Goal: Task Accomplishment & Management: Complete application form

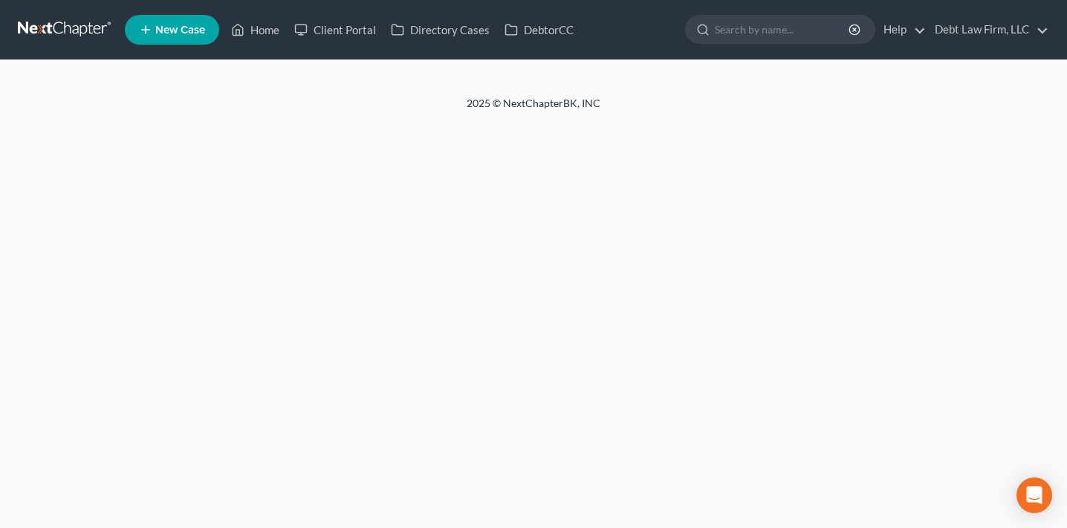
select select "3"
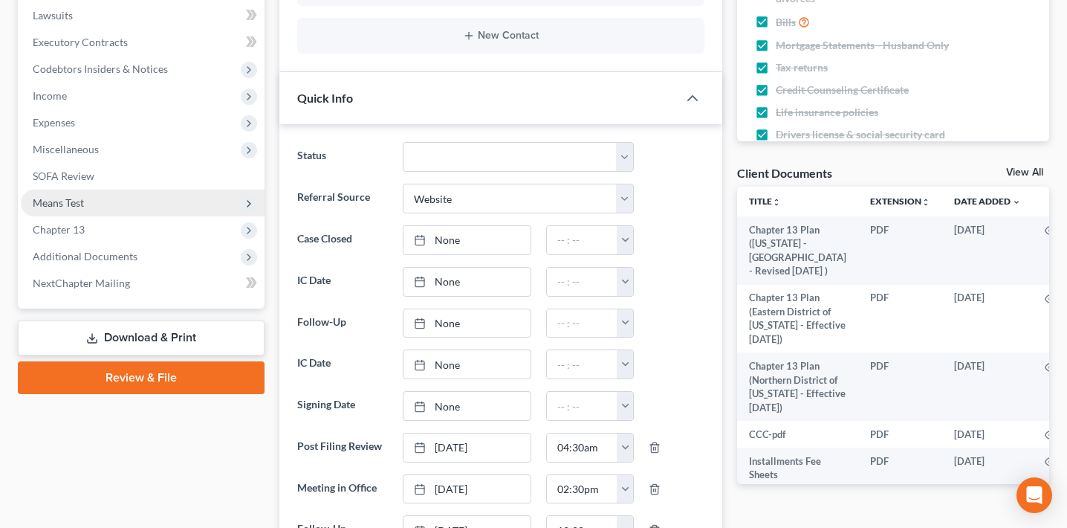
scroll to position [389, 0]
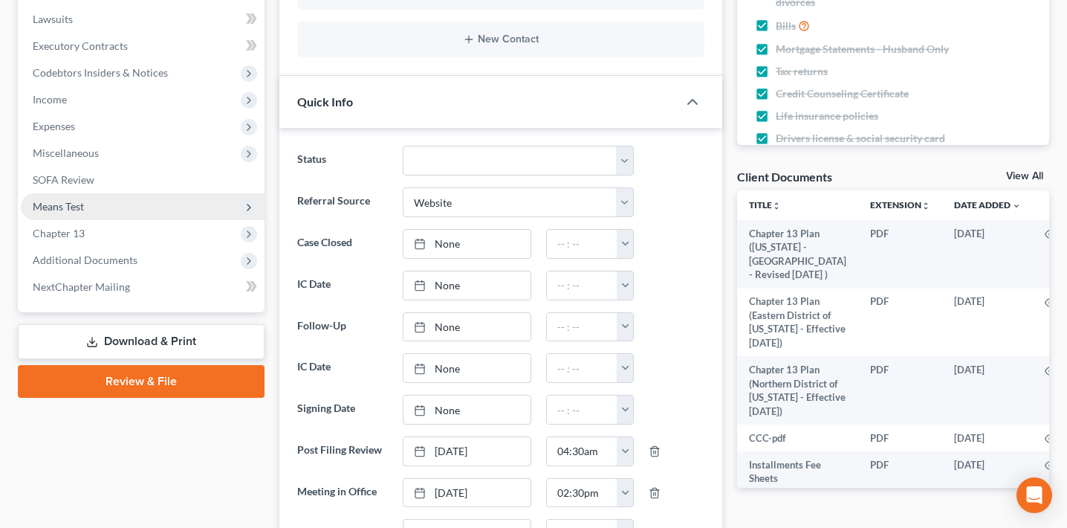
click at [148, 212] on span "Means Test" at bounding box center [143, 206] width 244 height 27
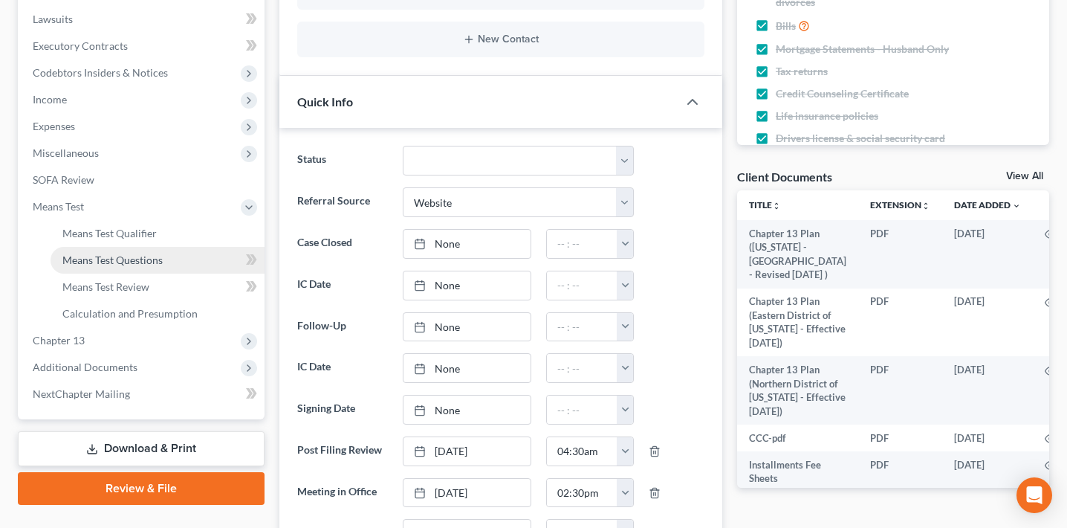
click at [148, 254] on span "Means Test Questions" at bounding box center [112, 259] width 100 height 13
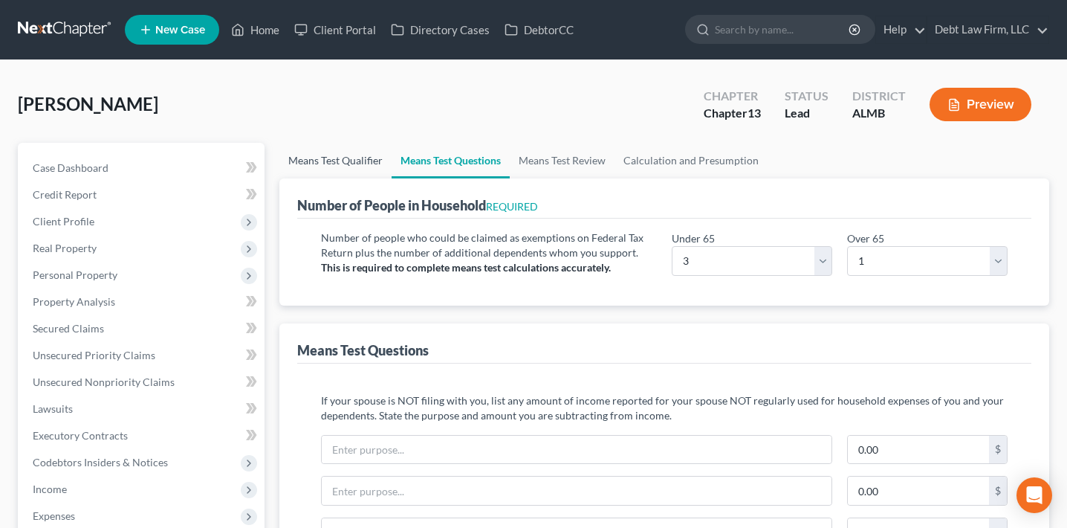
click at [345, 152] on link "Means Test Qualifier" at bounding box center [335, 161] width 112 height 36
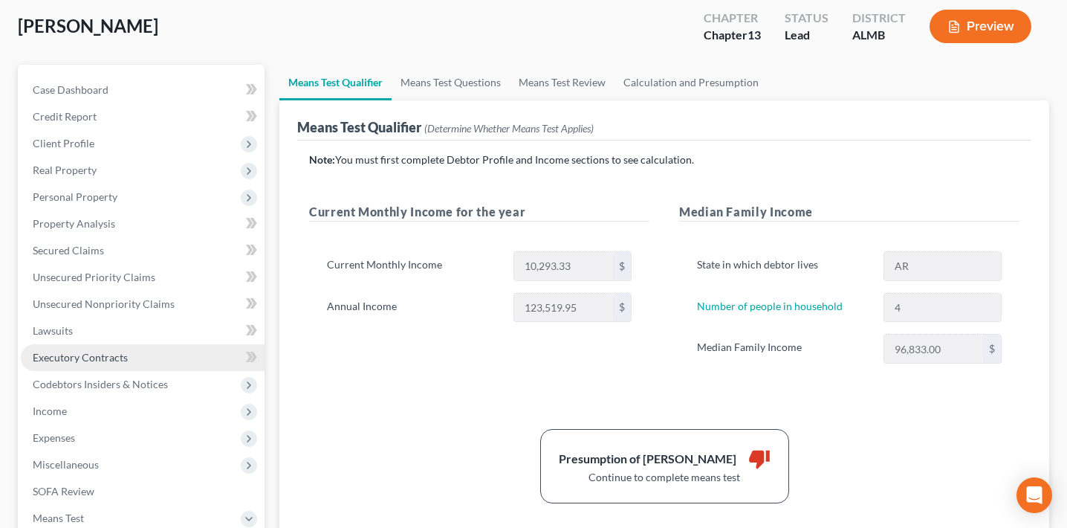
scroll to position [50, 0]
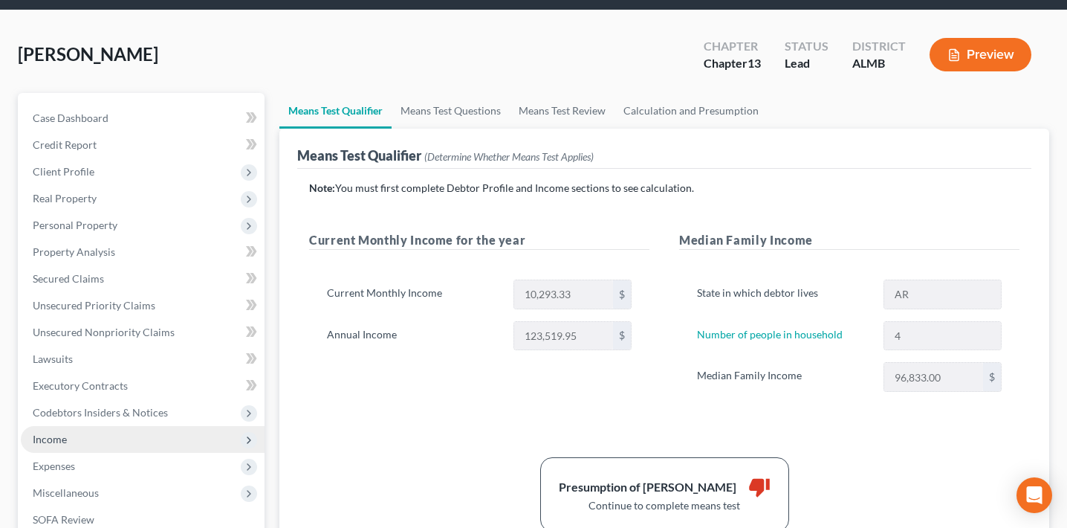
click at [75, 436] on span "Income" at bounding box center [143, 439] width 244 height 27
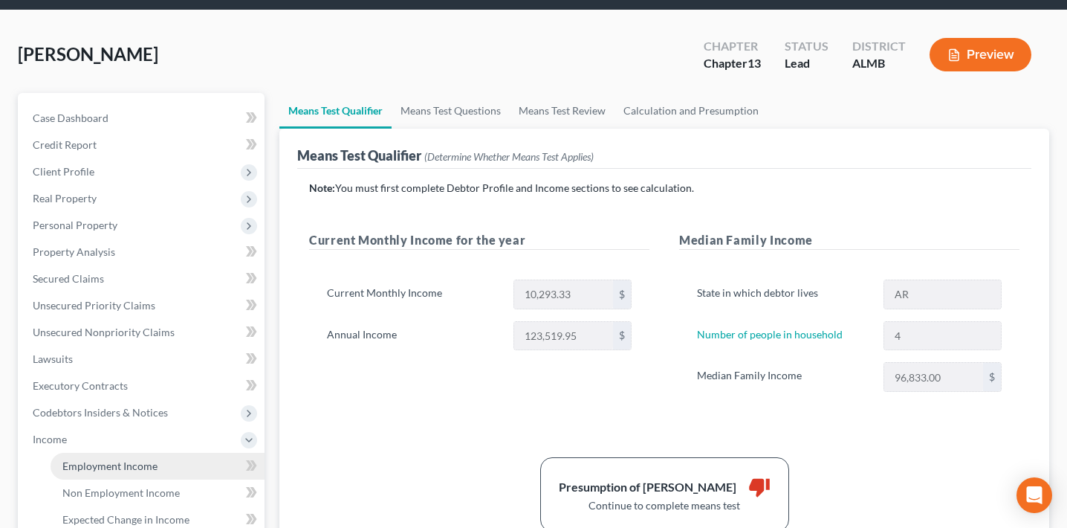
click at [97, 460] on span "Employment Income" at bounding box center [109, 465] width 95 height 13
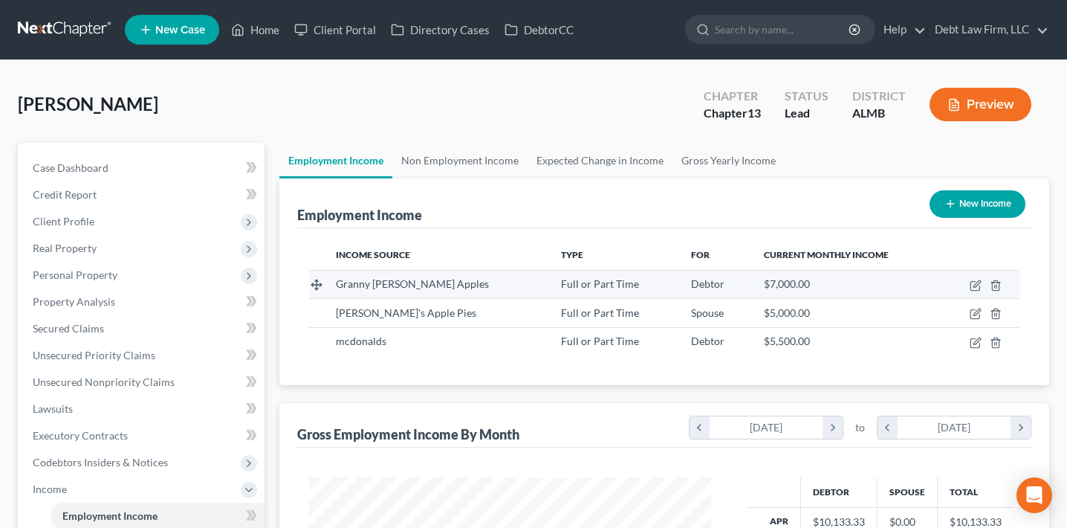
scroll to position [266, 432]
click at [975, 285] on icon "button" at bounding box center [976, 285] width 12 height 12
select select "0"
select select "4"
select select "0"
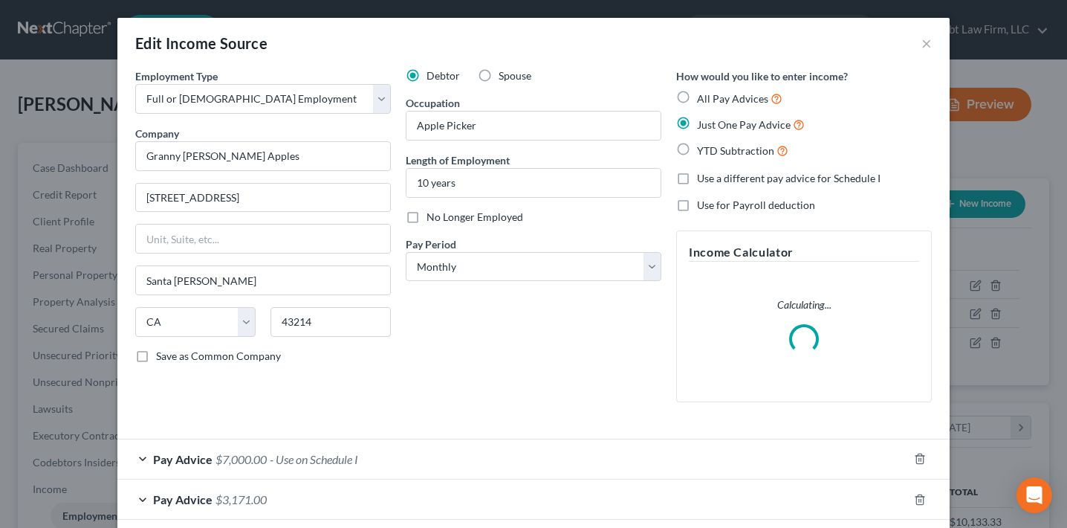
scroll to position [74, 0]
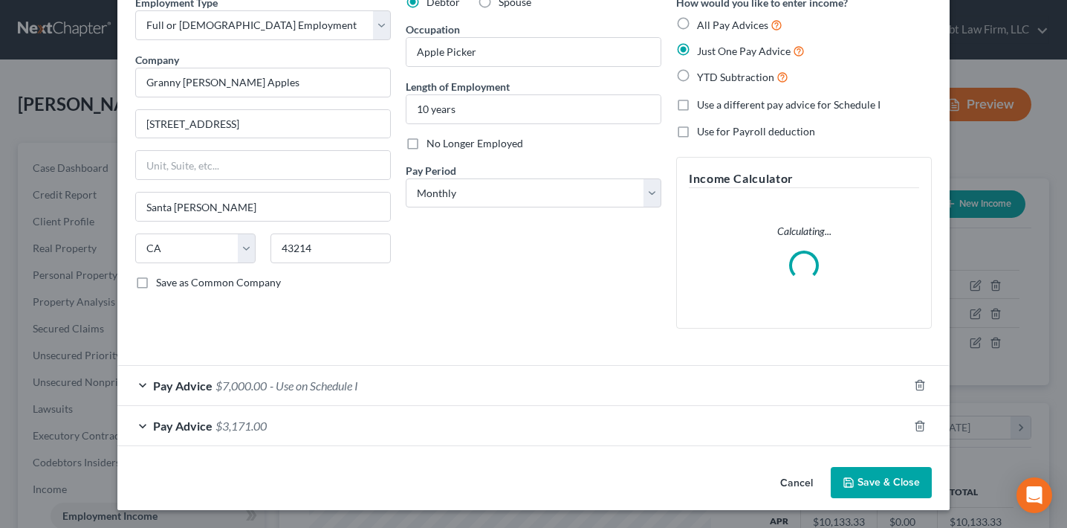
click at [194, 378] on span "Pay Advice" at bounding box center [182, 385] width 59 height 14
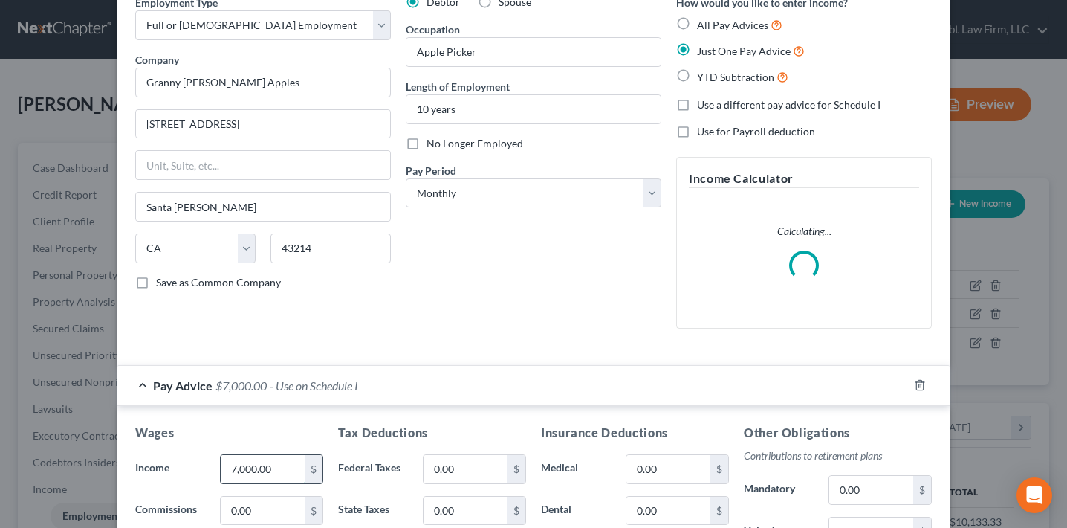
click at [238, 470] on input "7,000.00" at bounding box center [263, 469] width 84 height 28
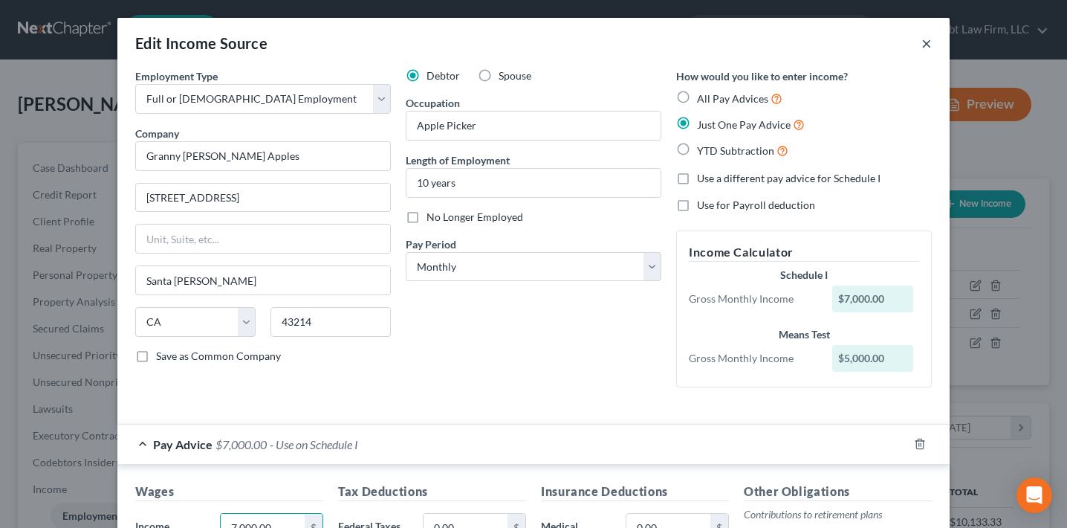
click at [926, 44] on button "×" at bounding box center [926, 43] width 10 height 18
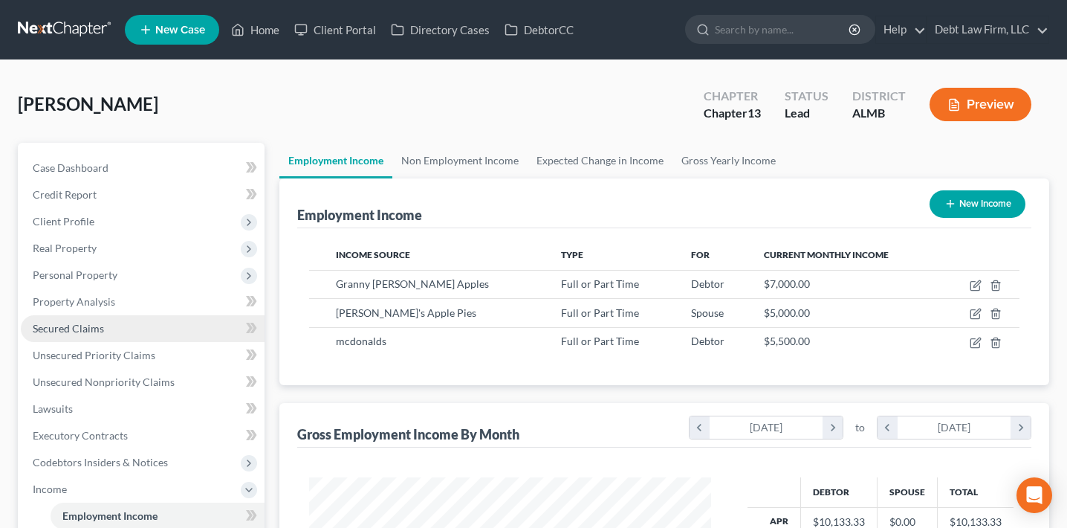
click at [114, 328] on link "Secured Claims" at bounding box center [143, 328] width 244 height 27
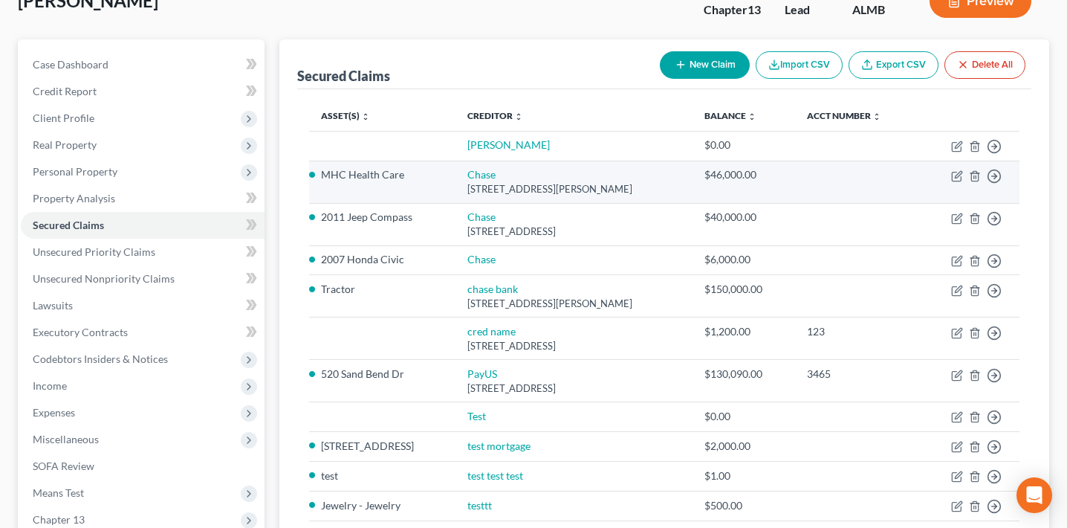
scroll to position [100, 0]
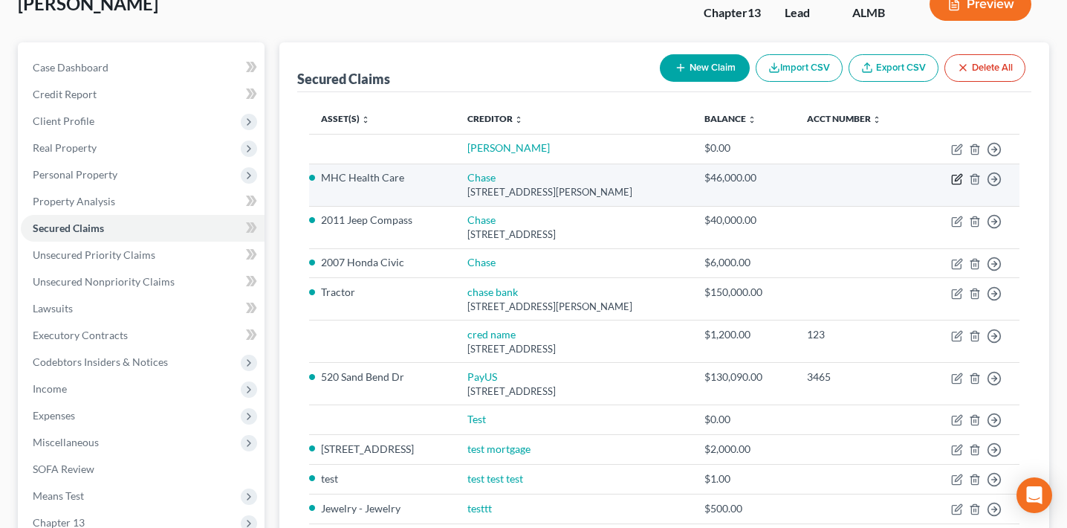
click at [954, 178] on icon "button" at bounding box center [957, 179] width 12 height 12
select select "6"
select select "3"
select select "0"
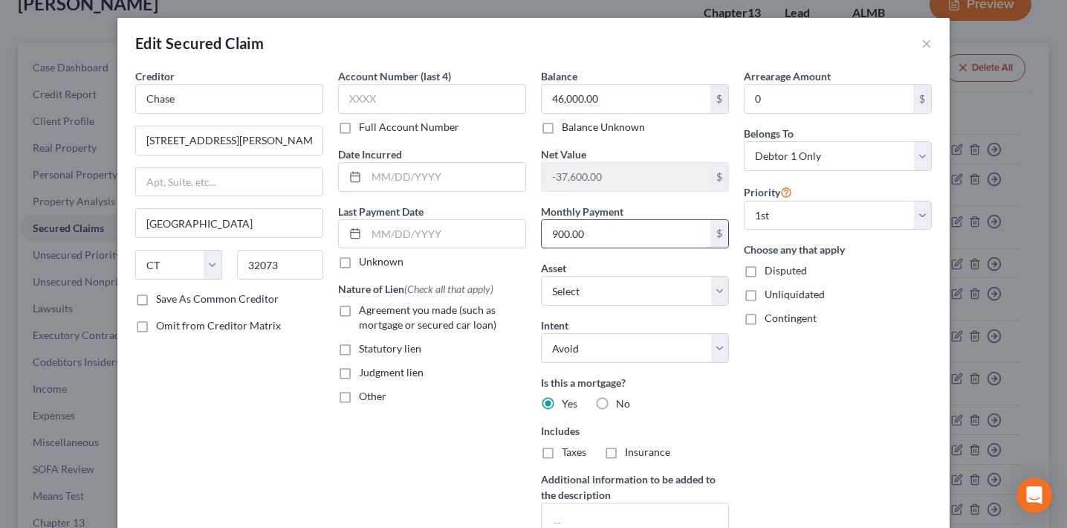
click at [558, 230] on input "900.00" at bounding box center [626, 234] width 169 height 28
type input "9,000.00"
click at [739, 418] on div "Arrearage Amount 0 $ Belongs To * Select Debtor 1 Only Debtor 2 Only Debtor 1 A…" at bounding box center [837, 318] width 203 height 501
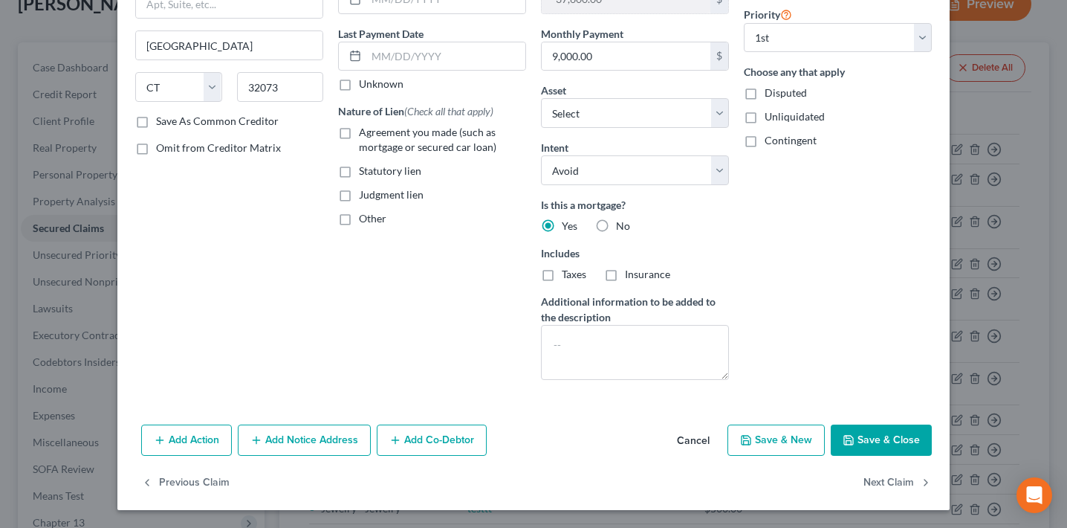
click at [878, 438] on button "Save & Close" at bounding box center [881, 439] width 101 height 31
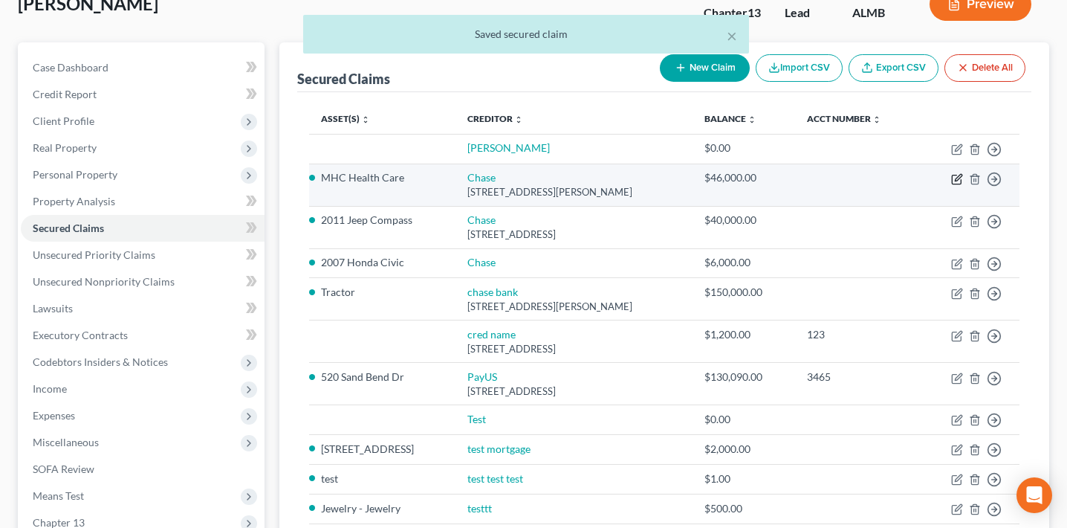
click at [953, 180] on icon "button" at bounding box center [957, 179] width 12 height 12
select select "6"
select select "3"
select select "0"
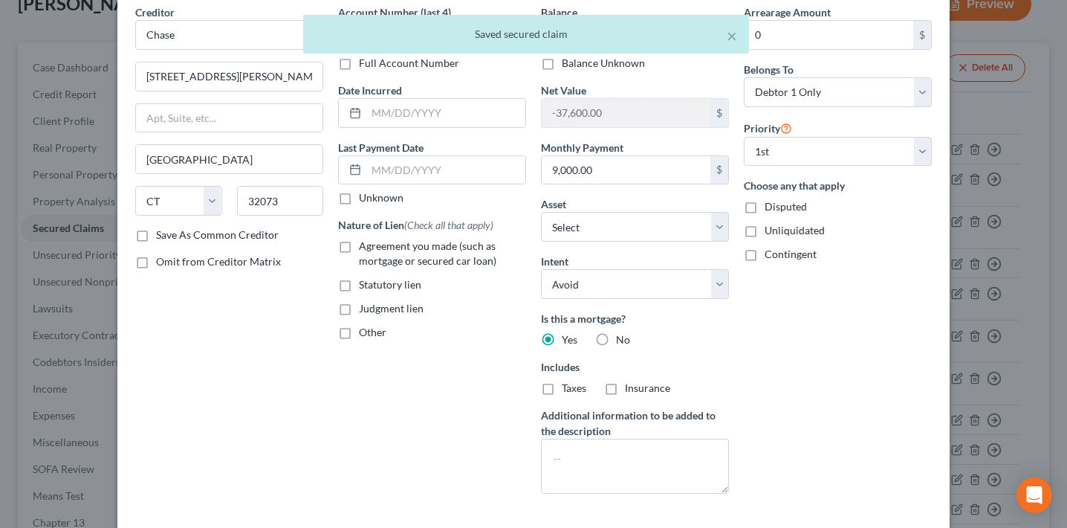
scroll to position [0, 0]
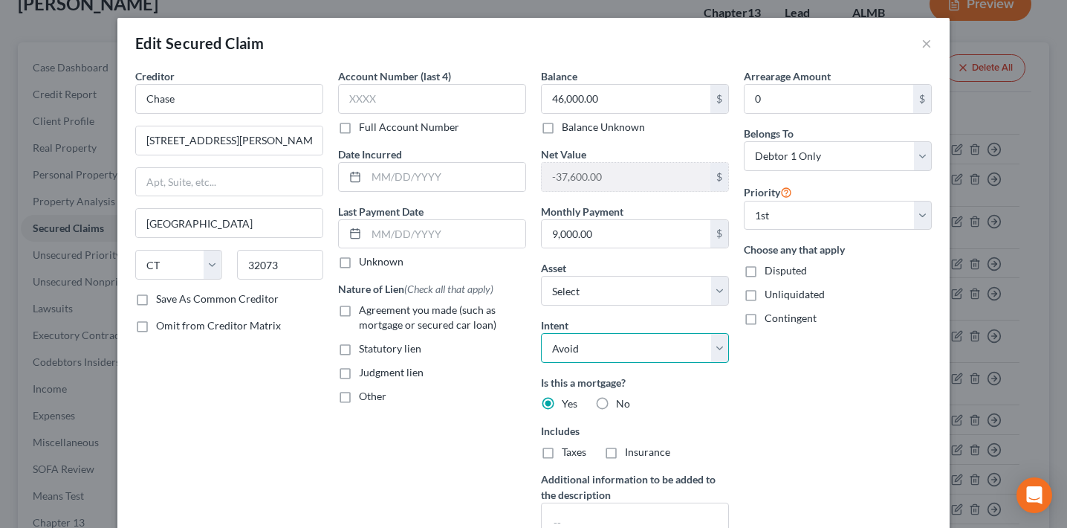
click at [620, 360] on select "Select Surrender Redeem Reaffirm Avoid Other" at bounding box center [635, 348] width 188 height 30
click at [541, 333] on select "Select Surrender Redeem Reaffirm Avoid Other" at bounding box center [635, 348] width 188 height 30
click at [608, 354] on select "Select Surrender Redeem Reaffirm Avoid Other" at bounding box center [635, 348] width 188 height 30
select select "2"
click at [541, 333] on select "Select Surrender Redeem Reaffirm Avoid Other" at bounding box center [635, 348] width 188 height 30
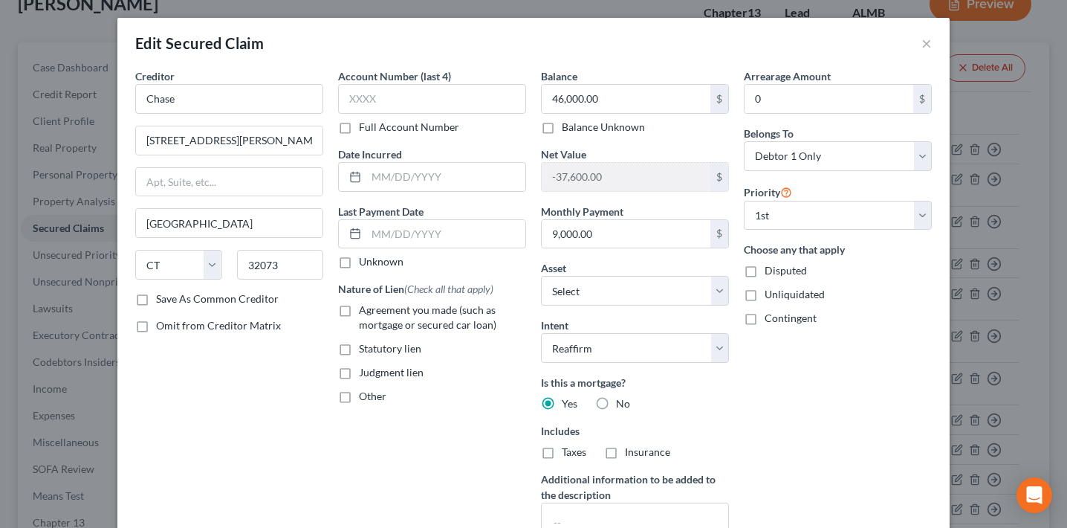
click at [741, 393] on div "Arrearage Amount 0 $ Belongs To * Select Debtor 1 Only Debtor 2 Only Debtor 1 A…" at bounding box center [837, 318] width 203 height 501
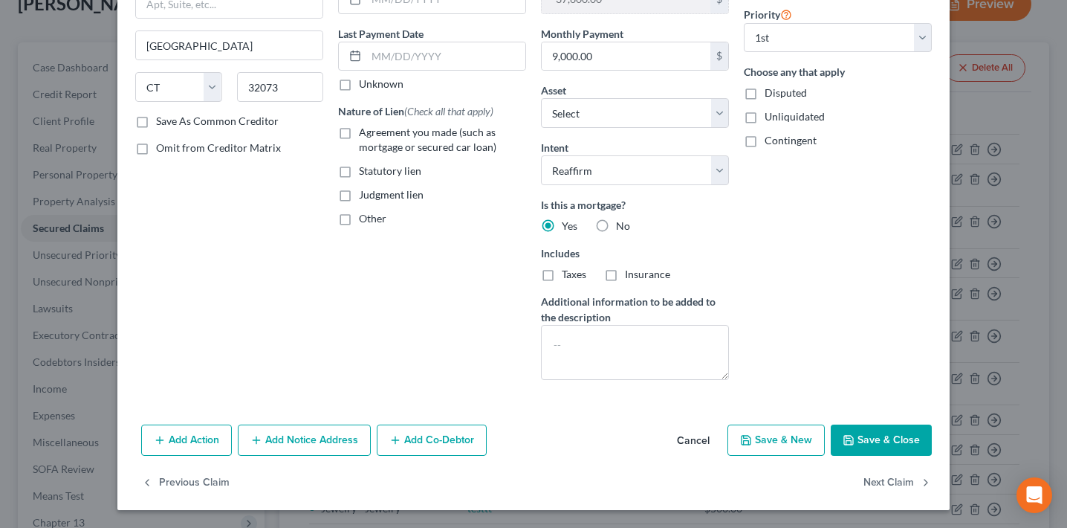
click at [867, 444] on button "Save & Close" at bounding box center [881, 439] width 101 height 31
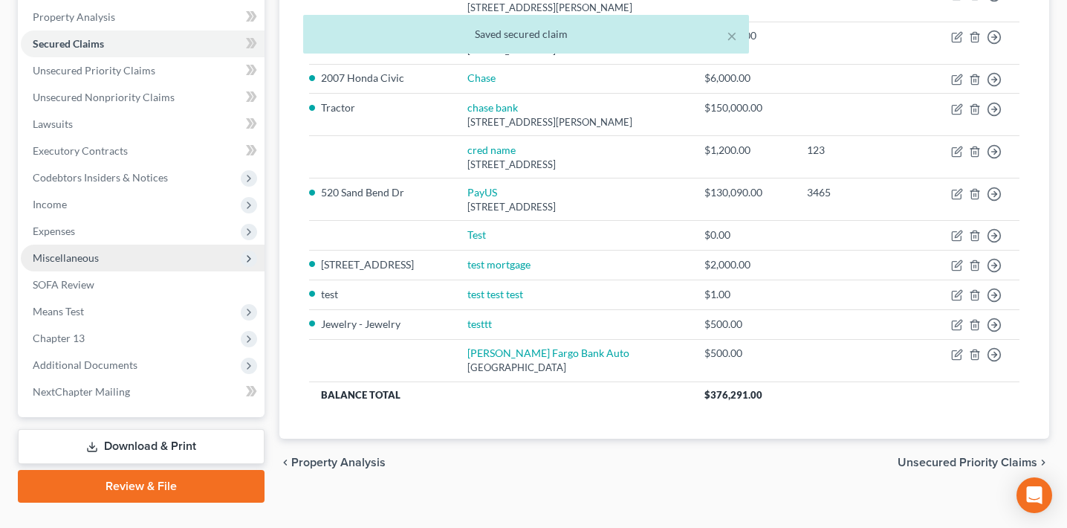
scroll to position [314, 0]
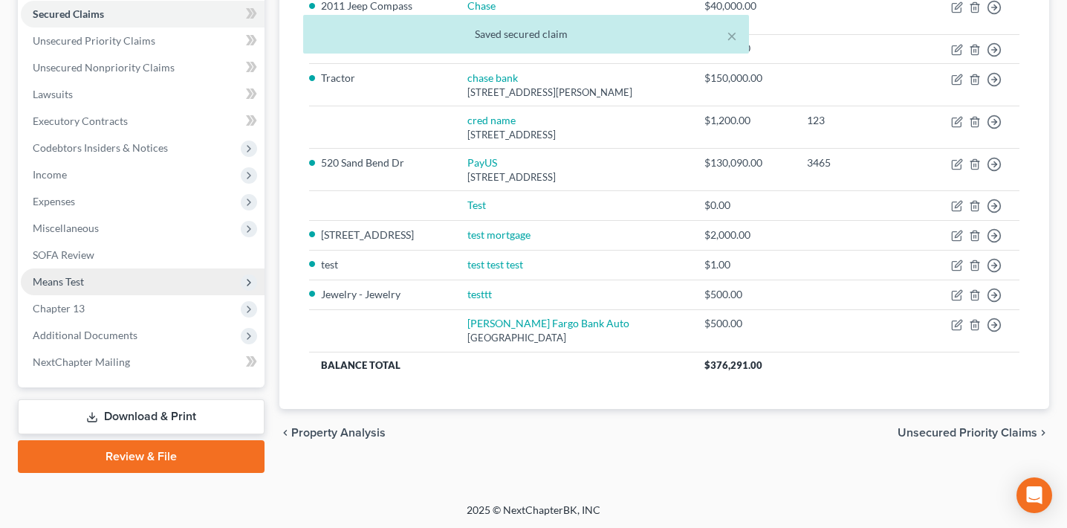
click at [111, 277] on span "Means Test" at bounding box center [143, 281] width 244 height 27
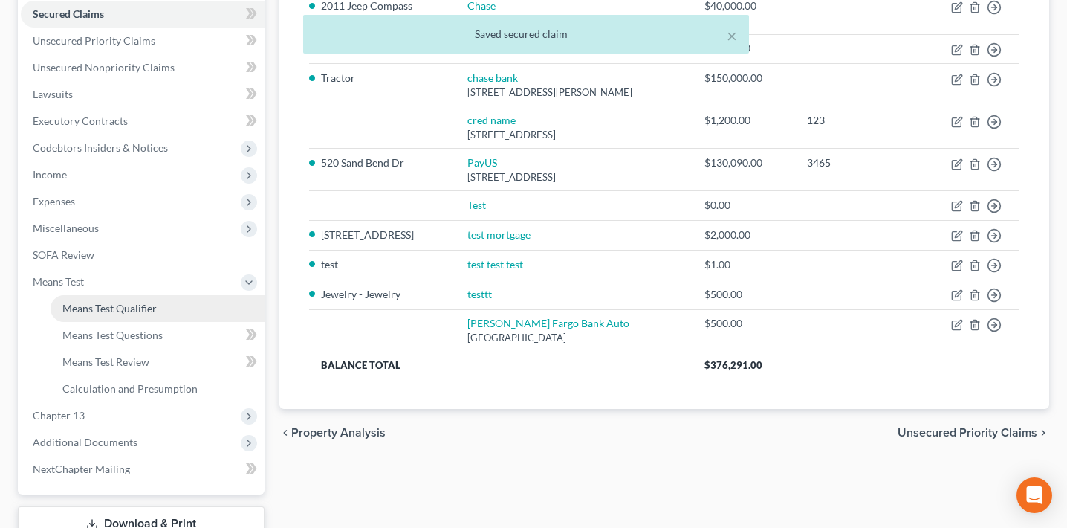
click at [144, 305] on span "Means Test Qualifier" at bounding box center [109, 308] width 94 height 13
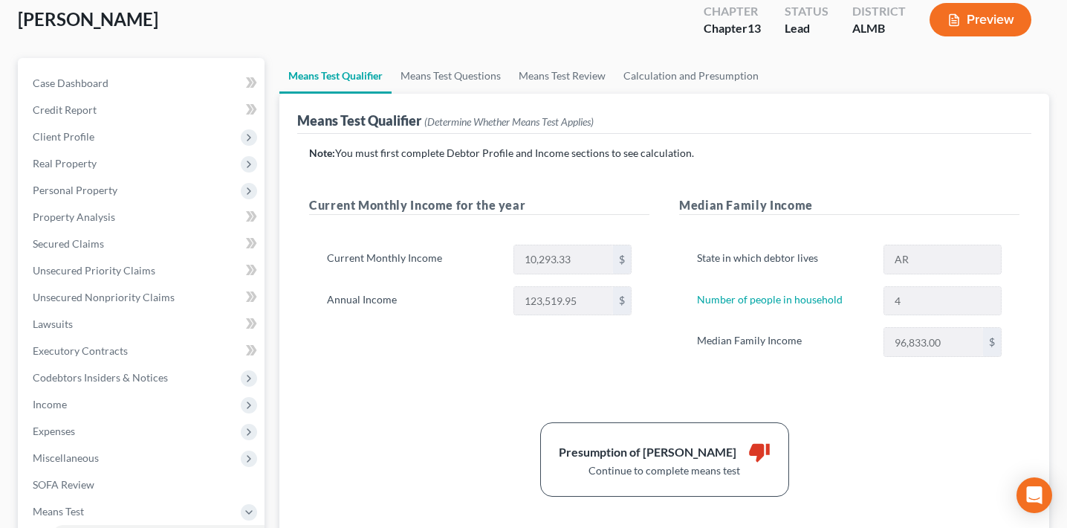
scroll to position [91, 0]
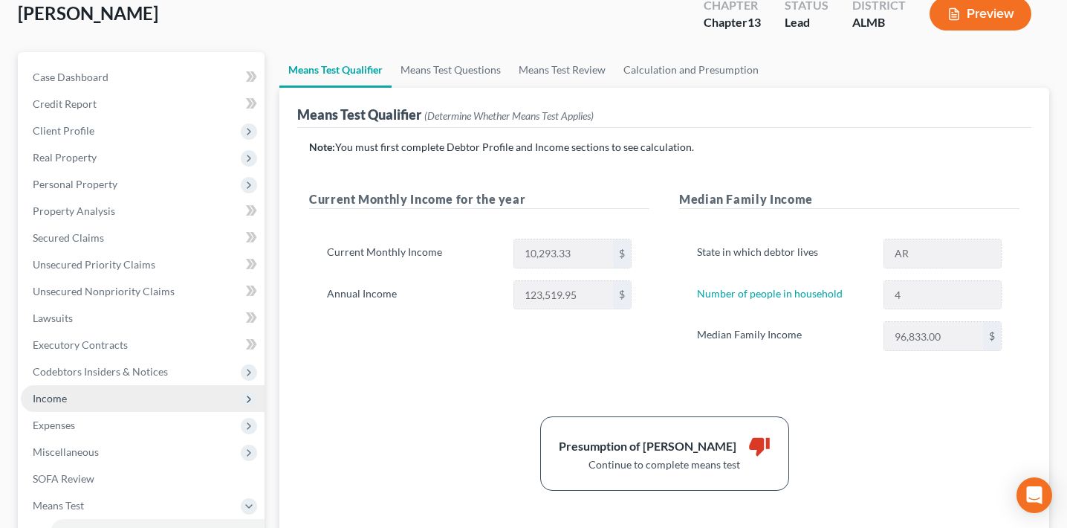
click at [133, 395] on span "Income" at bounding box center [143, 398] width 244 height 27
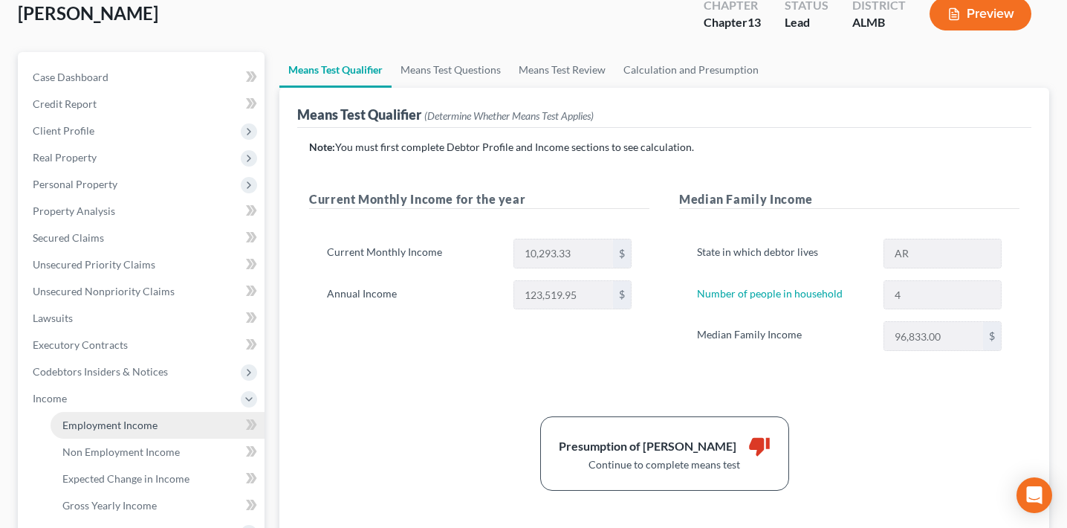
click at [137, 419] on span "Employment Income" at bounding box center [109, 424] width 95 height 13
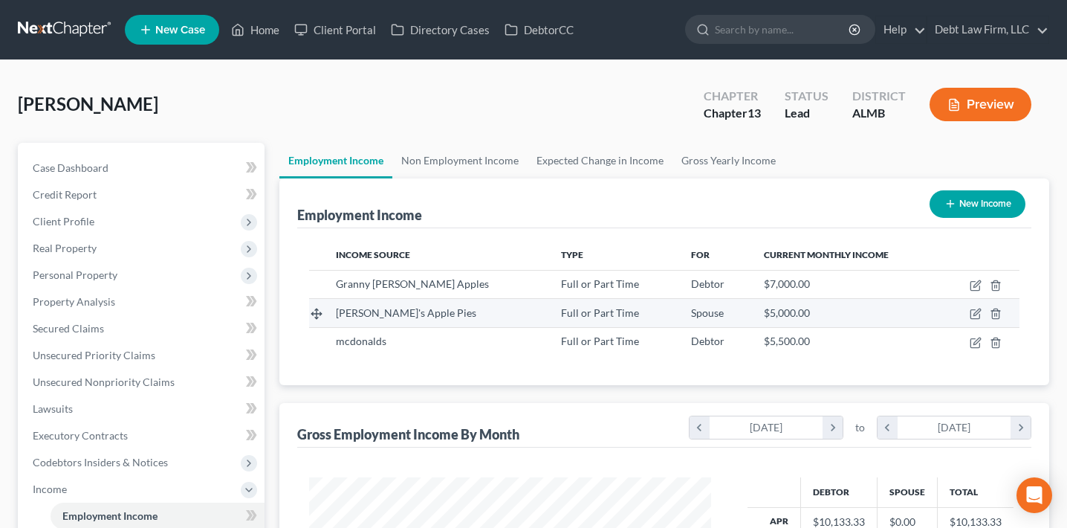
scroll to position [266, 432]
click at [977, 311] on icon "button" at bounding box center [976, 314] width 12 height 12
select select "0"
select select "4"
select select "0"
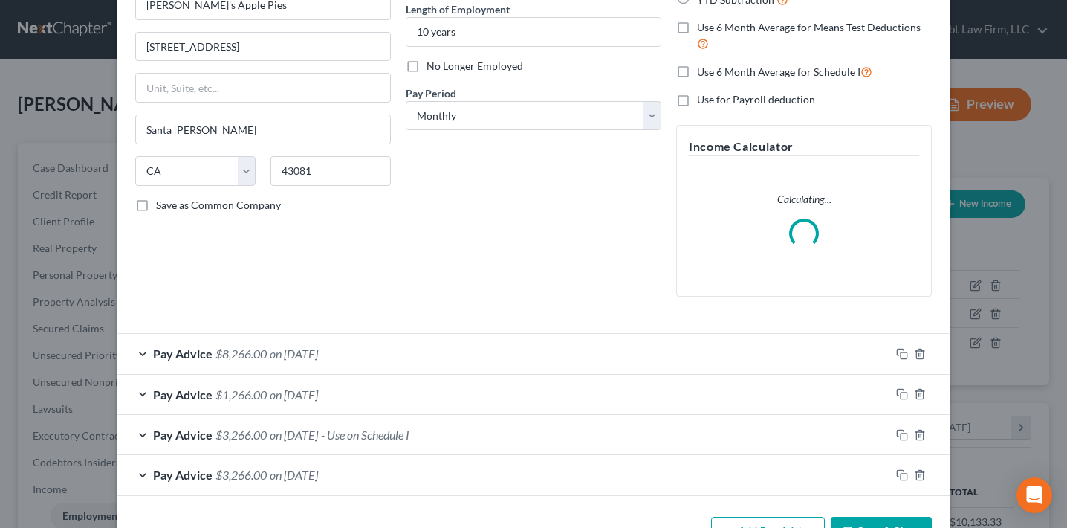
scroll to position [188, 0]
